Goal: Information Seeking & Learning: Learn about a topic

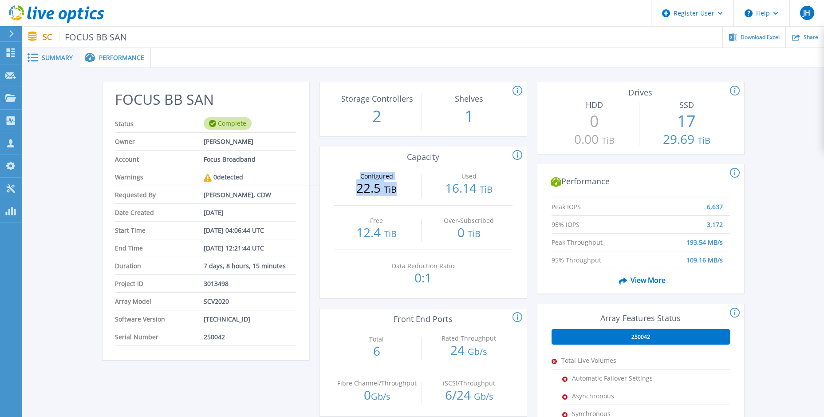
drag, startPoint x: 396, startPoint y: 186, endPoint x: 360, endPoint y: 163, distance: 43.1
click at [360, 163] on div "Configured 22.5 TiB" at bounding box center [377, 183] width 86 height 44
drag, startPoint x: 360, startPoint y: 163, endPoint x: 350, endPoint y: 161, distance: 9.6
click at [350, 161] on div "Configured 22.5 TiB" at bounding box center [377, 183] width 86 height 44
click at [118, 57] on span "Performance" at bounding box center [121, 58] width 45 height 6
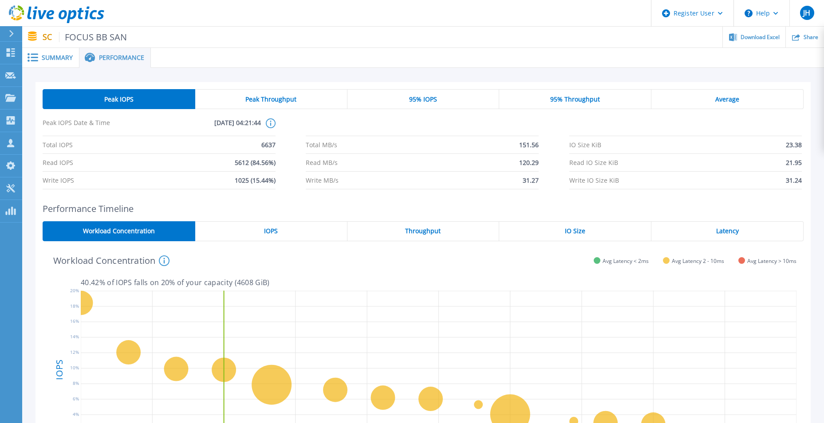
click at [53, 61] on span "Summary" at bounding box center [57, 58] width 31 height 6
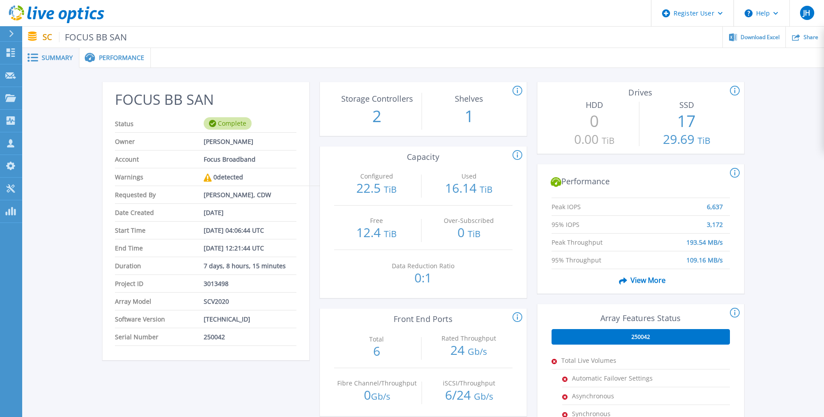
click at [133, 51] on div "Performance" at bounding box center [114, 58] width 71 height 20
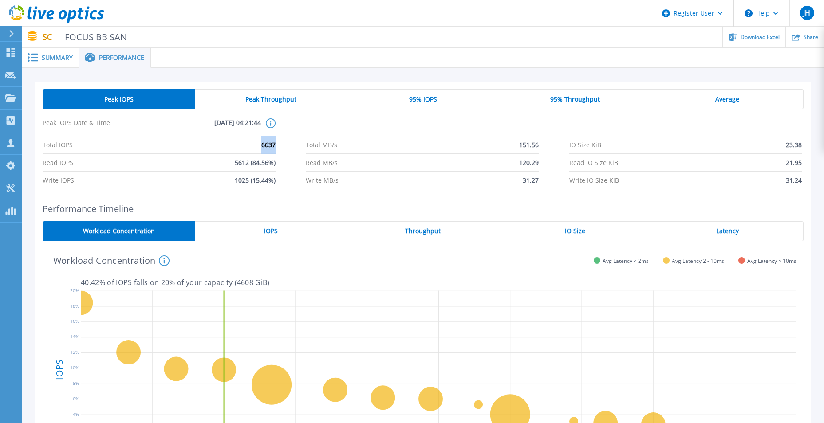
drag, startPoint x: 257, startPoint y: 143, endPoint x: 275, endPoint y: 144, distance: 18.2
click at [275, 144] on li "Total IOPS 6637" at bounding box center [159, 145] width 233 height 18
drag, startPoint x: 275, startPoint y: 144, endPoint x: 279, endPoint y: 154, distance: 11.0
click at [280, 154] on div "Total IOPS 6637 Total MB/s 151.56 IO Size KiB 23.38 Read IOPS 5612 (84.56%) Rea…" at bounding box center [423, 162] width 761 height 53
drag, startPoint x: 182, startPoint y: 130, endPoint x: 249, endPoint y: 138, distance: 67.5
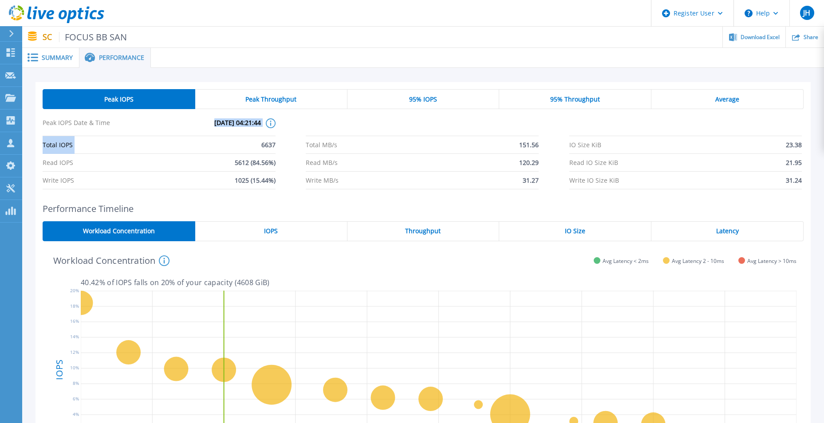
click at [249, 138] on div "Peak IOPS Date & Time [DATE] 04:21:44 This shows the performance stats for when…" at bounding box center [423, 152] width 761 height 73
drag, startPoint x: 249, startPoint y: 138, endPoint x: 381, endPoint y: 130, distance: 131.6
click at [381, 130] on li at bounding box center [422, 127] width 233 height 18
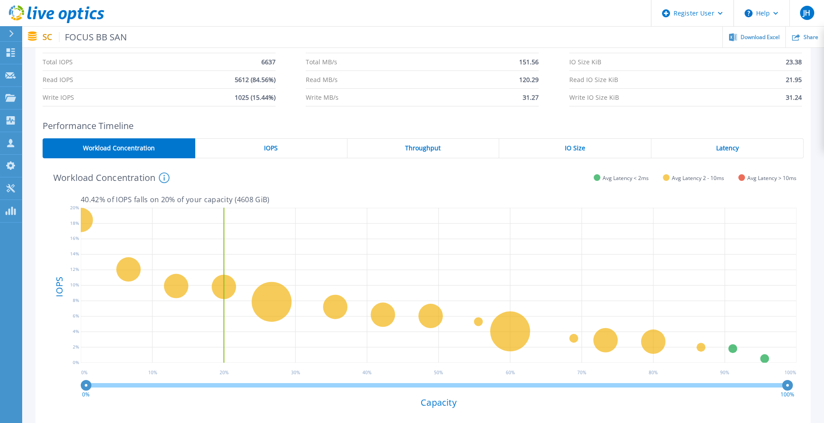
scroll to position [89, 0]
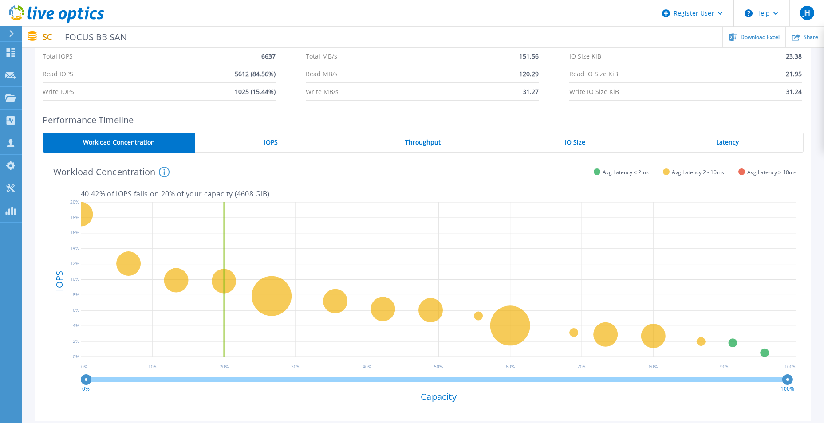
click at [270, 144] on span "IOPS" at bounding box center [271, 142] width 14 height 7
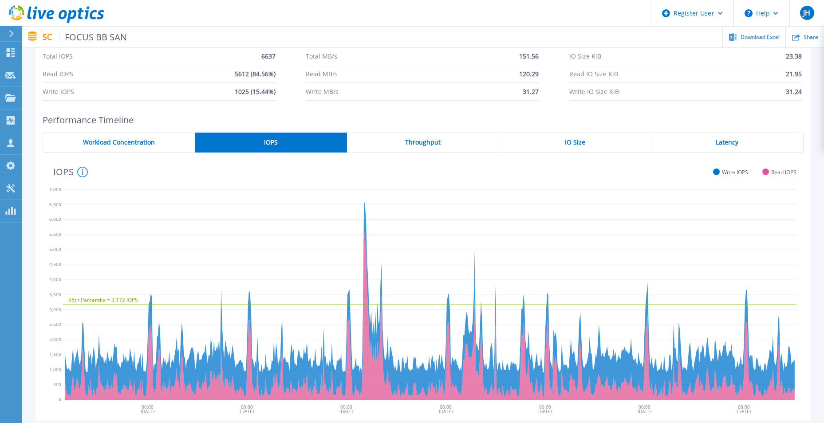
scroll to position [0, 0]
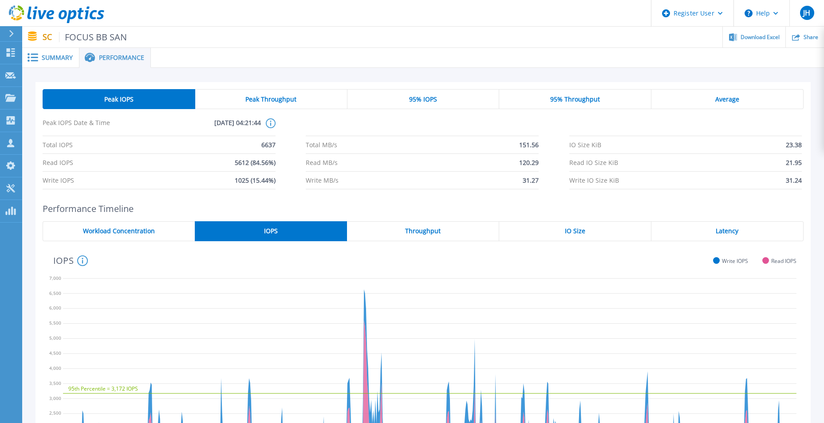
click at [709, 93] on div "Average" at bounding box center [727, 99] width 152 height 20
